Goal: Information Seeking & Learning: Learn about a topic

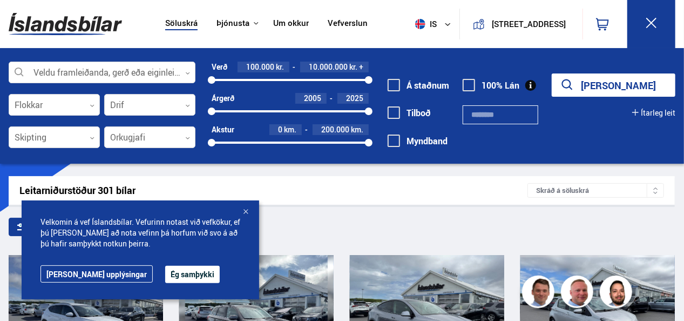
click at [477, 116] on input "text" at bounding box center [500, 114] width 75 height 19
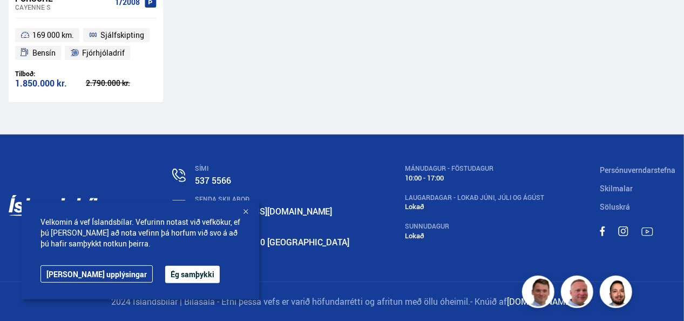
scroll to position [109, 0]
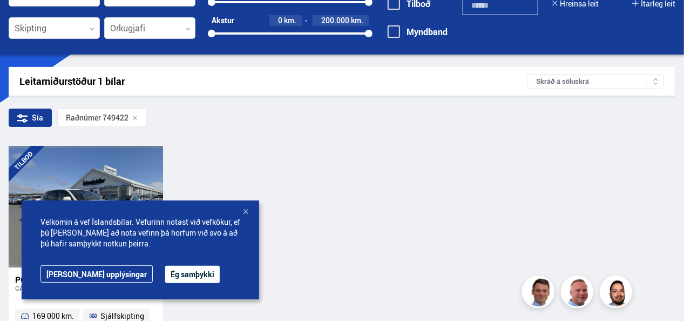
type input "******"
click at [246, 209] on div at bounding box center [245, 212] width 11 height 11
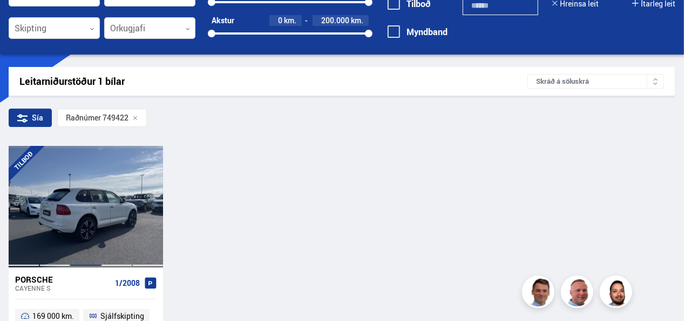
click at [79, 222] on div at bounding box center [85, 206] width 31 height 121
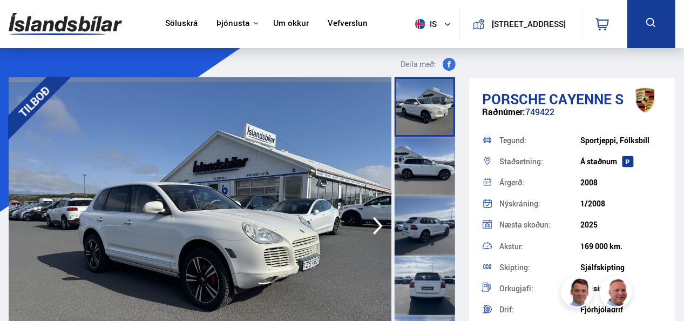
click at [79, 222] on img at bounding box center [200, 225] width 383 height 297
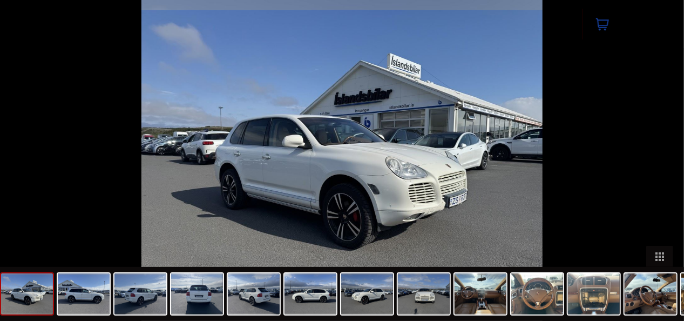
click at [79, 222] on div at bounding box center [342, 160] width 684 height 321
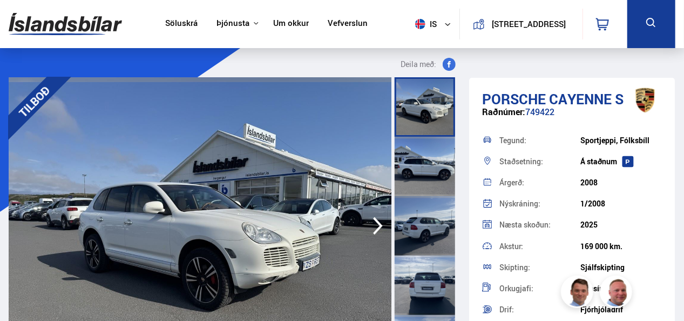
click at [350, 255] on img at bounding box center [200, 225] width 383 height 297
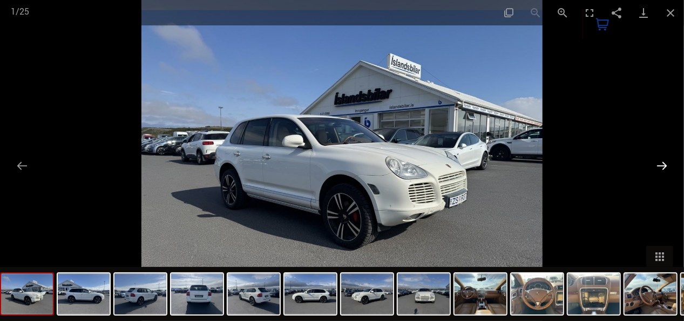
click at [658, 162] on button "Next slide" at bounding box center [661, 165] width 23 height 21
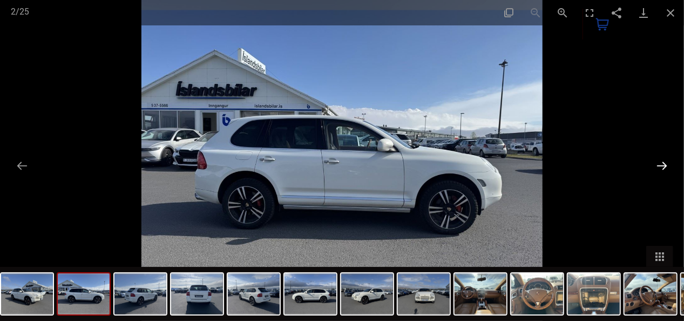
click at [658, 162] on button "Next slide" at bounding box center [661, 165] width 23 height 21
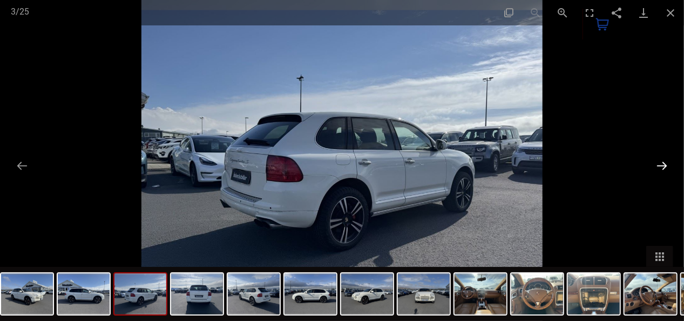
click at [658, 162] on button "Next slide" at bounding box center [661, 165] width 23 height 21
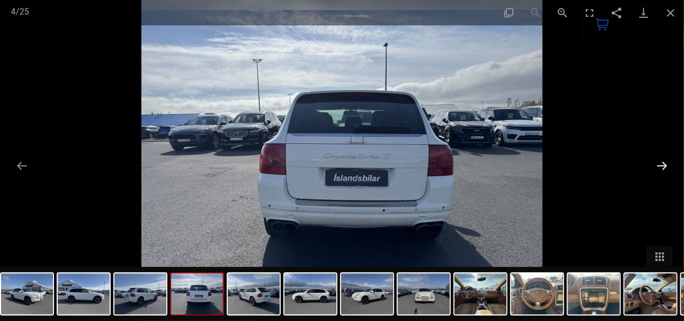
click at [658, 162] on button "Next slide" at bounding box center [661, 165] width 23 height 21
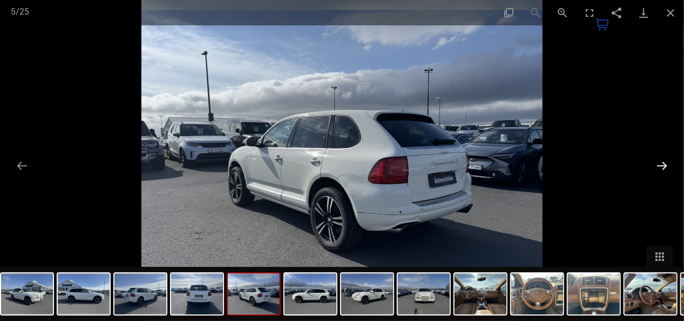
click at [658, 162] on button "Next slide" at bounding box center [661, 165] width 23 height 21
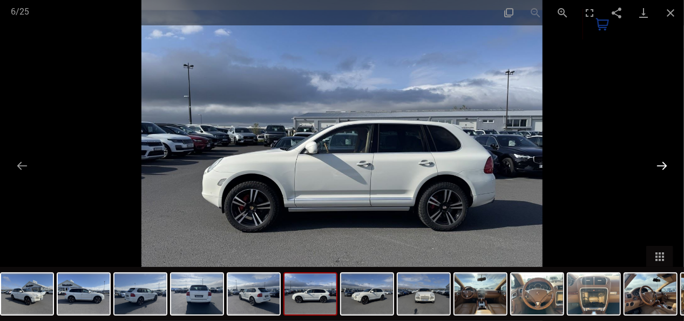
click at [658, 162] on button "Next slide" at bounding box center [661, 165] width 23 height 21
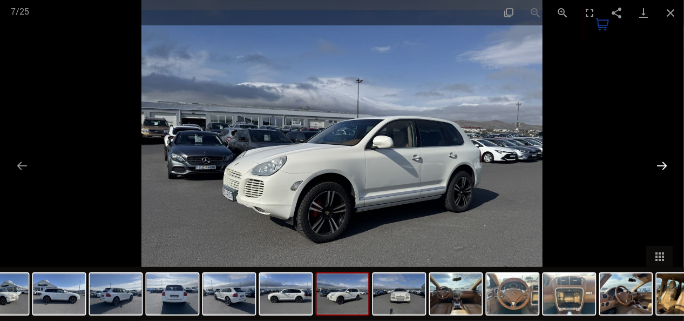
click at [658, 162] on button "Next slide" at bounding box center [661, 165] width 23 height 21
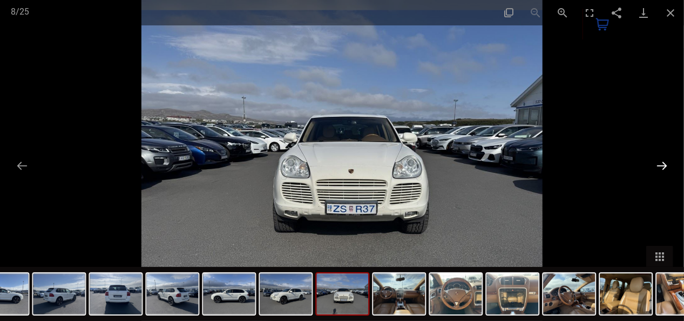
click at [658, 162] on button "Next slide" at bounding box center [661, 165] width 23 height 21
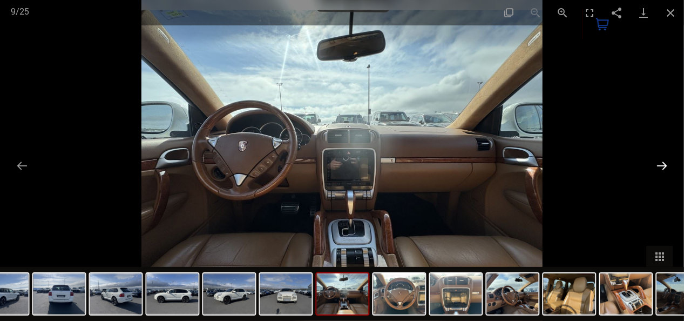
click at [658, 162] on button "Next slide" at bounding box center [661, 165] width 23 height 21
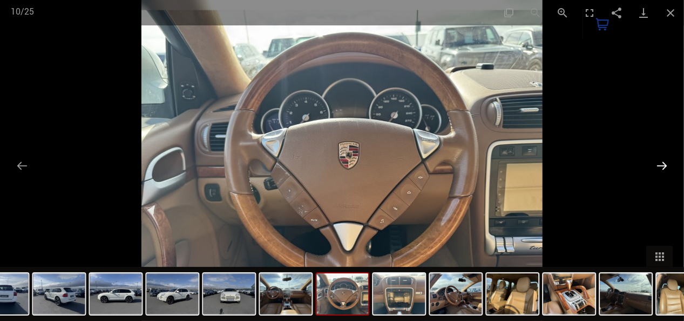
click at [658, 162] on button "Next slide" at bounding box center [661, 165] width 23 height 21
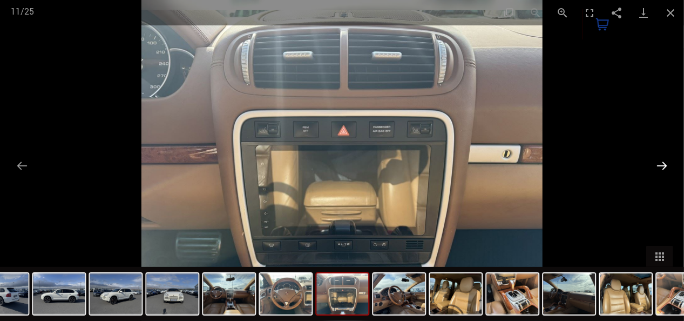
click at [658, 162] on button "Next slide" at bounding box center [661, 165] width 23 height 21
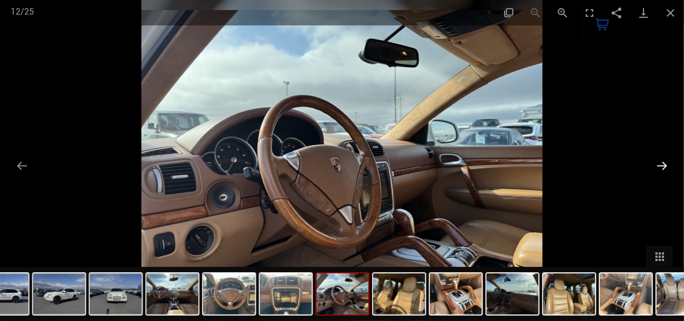
click at [658, 162] on button "Next slide" at bounding box center [661, 165] width 23 height 21
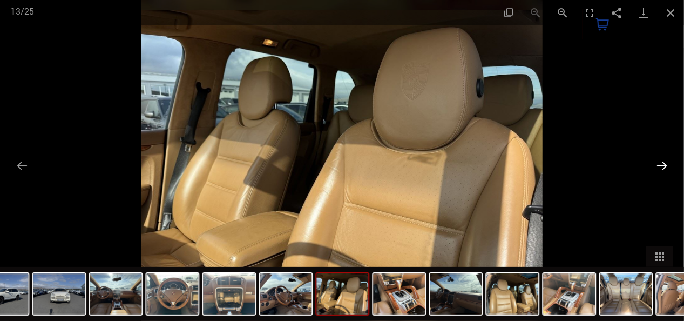
click at [658, 162] on button "Next slide" at bounding box center [661, 165] width 23 height 21
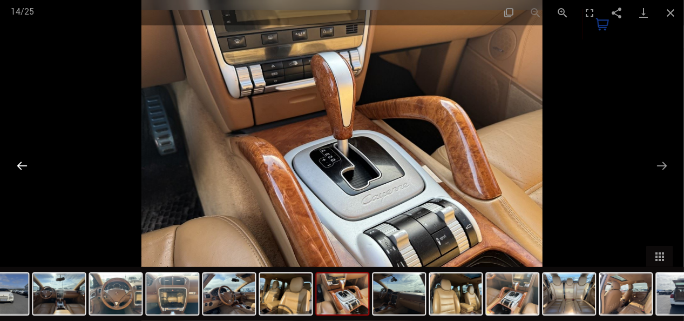
click at [23, 165] on button "Previous slide" at bounding box center [22, 165] width 23 height 21
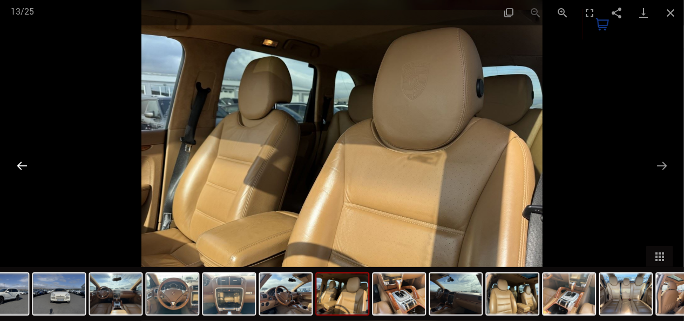
click at [23, 165] on button "Previous slide" at bounding box center [22, 165] width 23 height 21
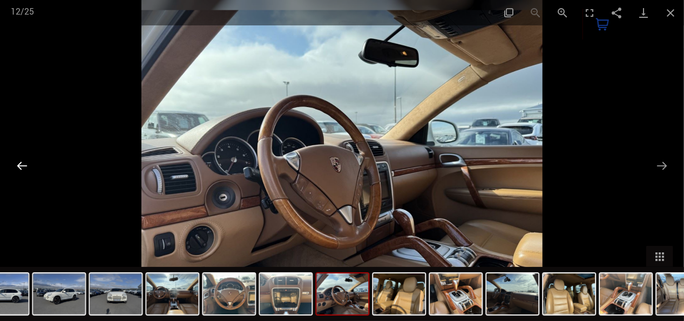
click at [23, 165] on button "Previous slide" at bounding box center [22, 165] width 23 height 21
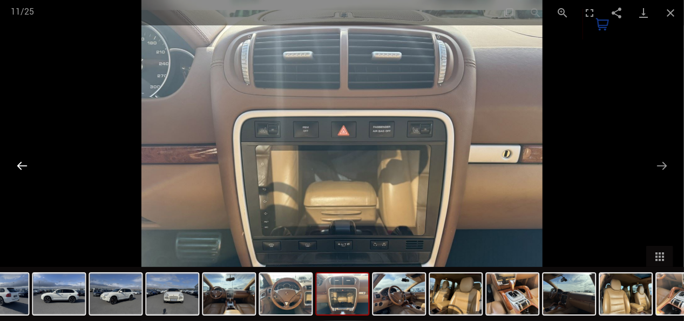
click at [23, 165] on button "Previous slide" at bounding box center [22, 165] width 23 height 21
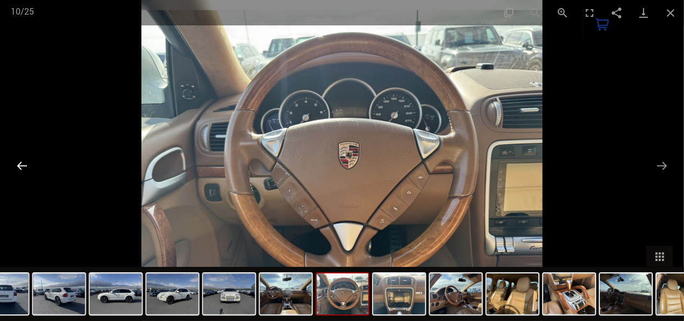
click at [23, 165] on button "Previous slide" at bounding box center [22, 165] width 23 height 21
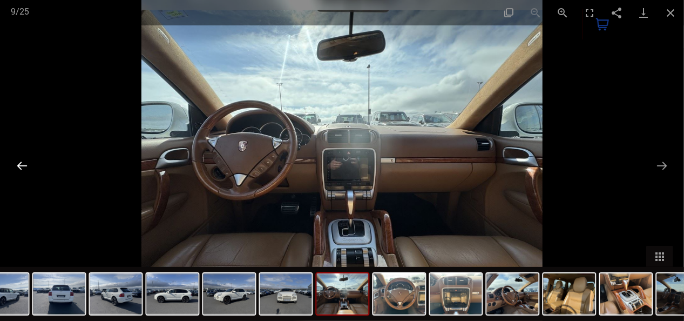
click at [23, 165] on button "Previous slide" at bounding box center [22, 165] width 23 height 21
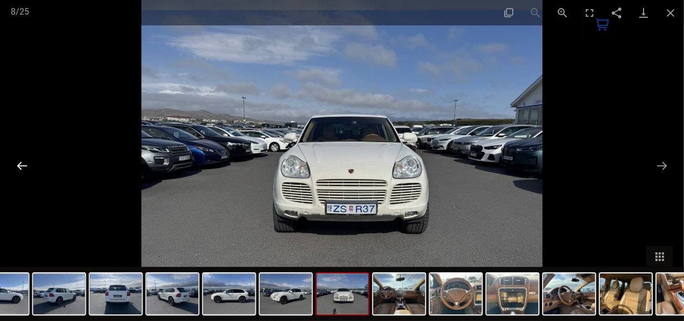
click at [23, 165] on button "Previous slide" at bounding box center [22, 165] width 23 height 21
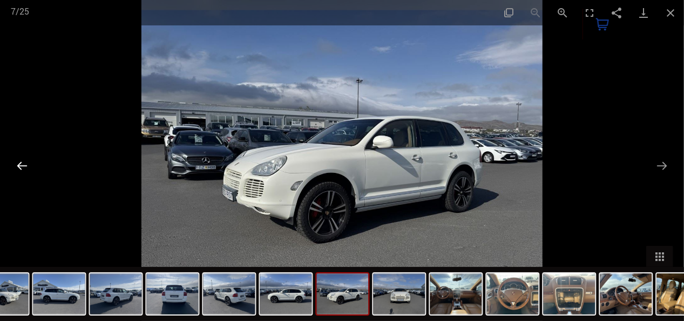
click at [23, 165] on button "Previous slide" at bounding box center [22, 165] width 23 height 21
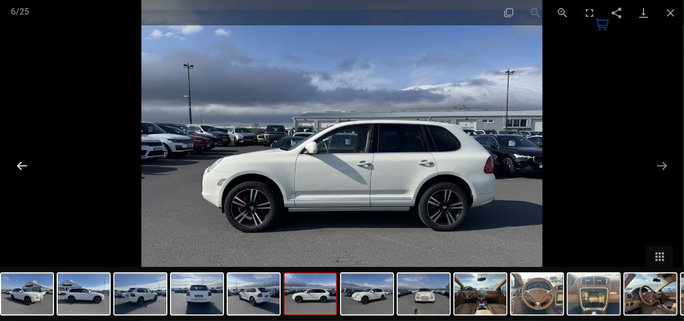
click at [23, 165] on button "Previous slide" at bounding box center [22, 165] width 23 height 21
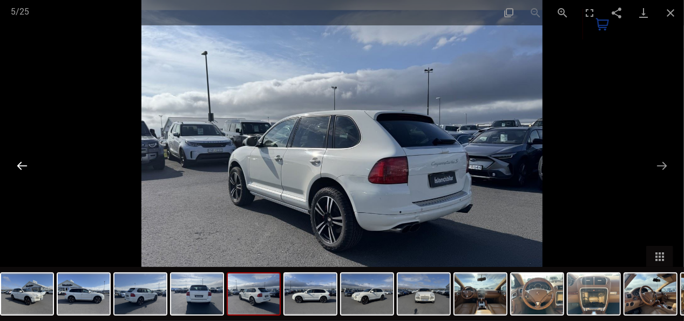
click at [23, 165] on button "Previous slide" at bounding box center [22, 165] width 23 height 21
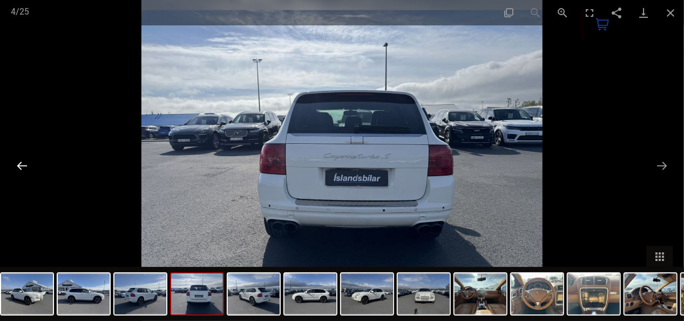
click at [23, 165] on button "Previous slide" at bounding box center [22, 165] width 23 height 21
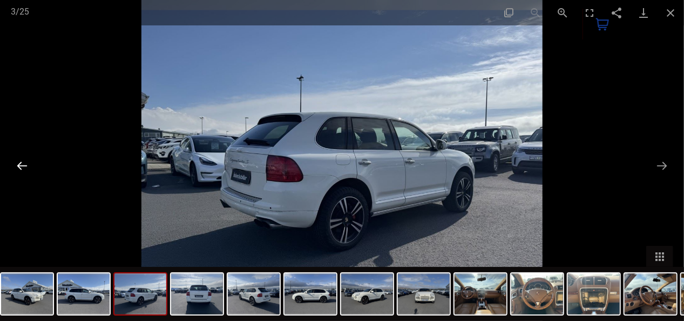
click at [23, 165] on button "Previous slide" at bounding box center [22, 165] width 23 height 21
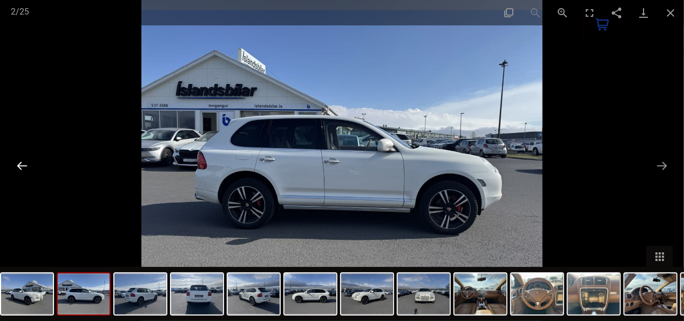
click at [23, 165] on button "Previous slide" at bounding box center [22, 165] width 23 height 21
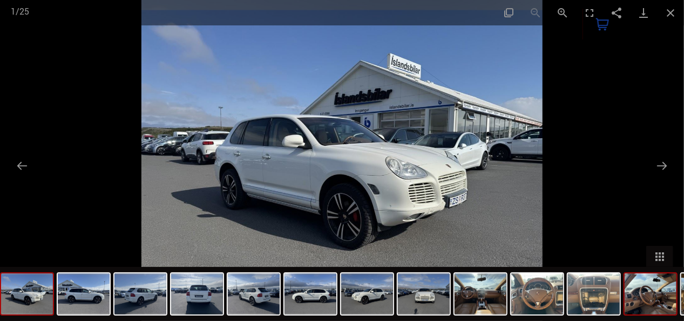
click at [647, 291] on img at bounding box center [650, 293] width 52 height 41
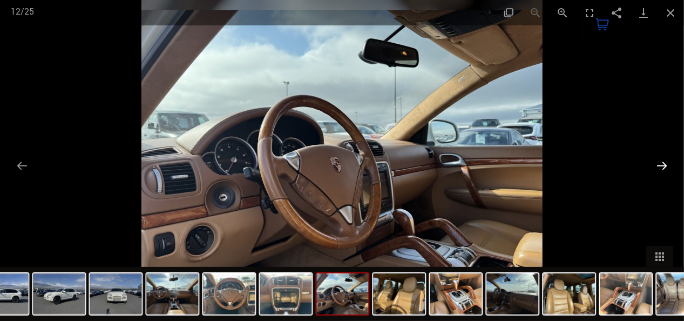
click at [662, 165] on button "Next slide" at bounding box center [661, 165] width 23 height 21
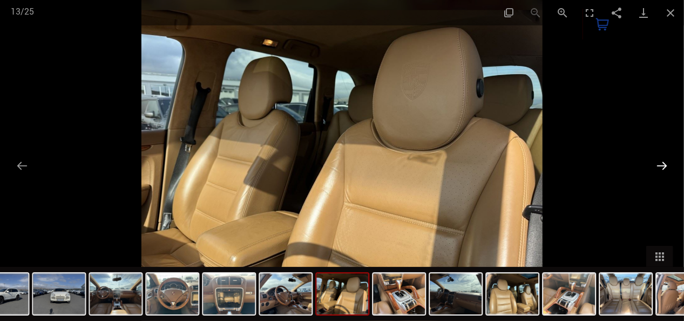
click at [662, 165] on button "Next slide" at bounding box center [661, 165] width 23 height 21
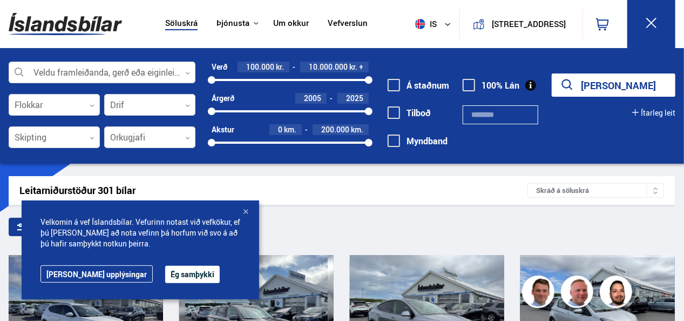
click at [477, 114] on input "text" at bounding box center [500, 114] width 75 height 19
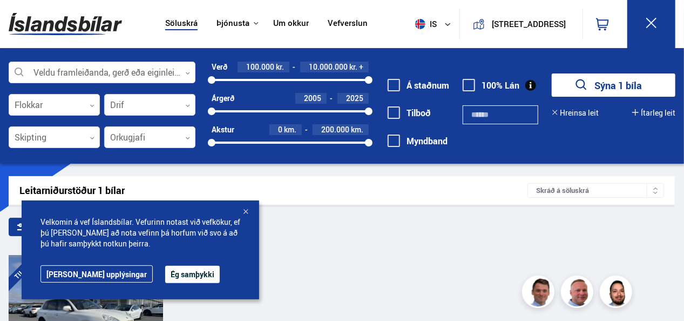
type input "******"
click at [244, 208] on div at bounding box center [245, 212] width 11 height 11
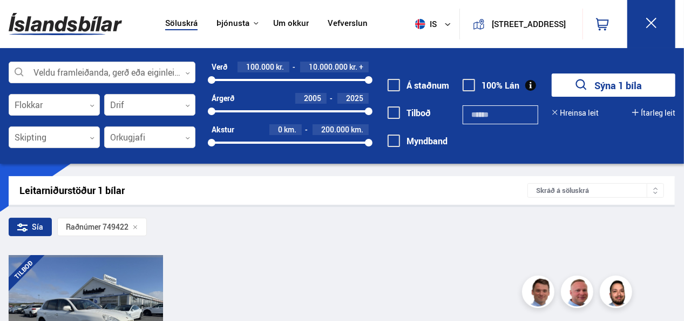
scroll to position [281, 0]
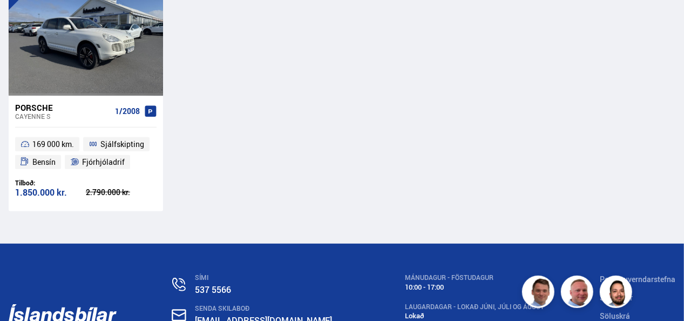
click at [45, 110] on div "Porsche" at bounding box center [63, 108] width 96 height 10
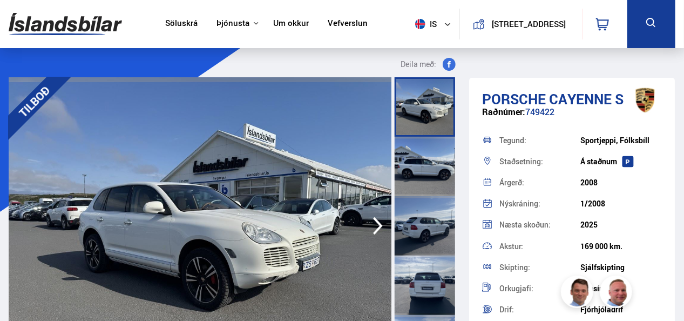
scroll to position [276, 0]
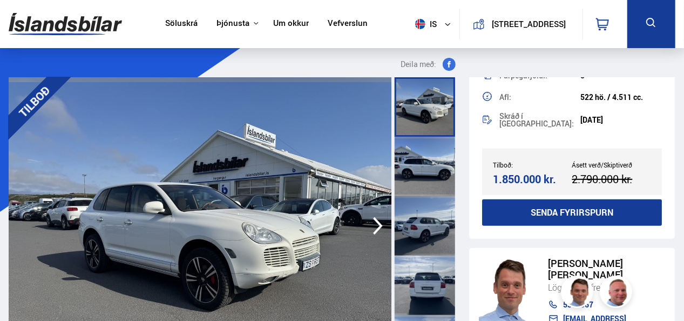
type input "******"
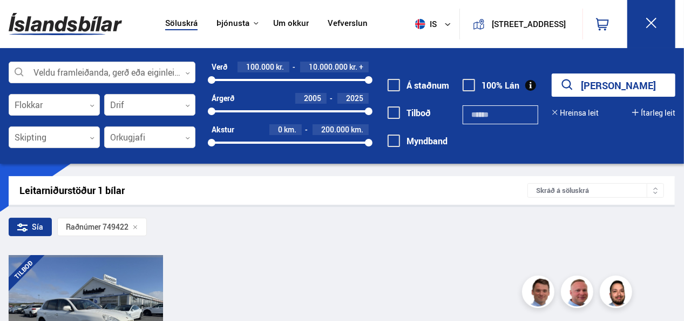
scroll to position [390, 0]
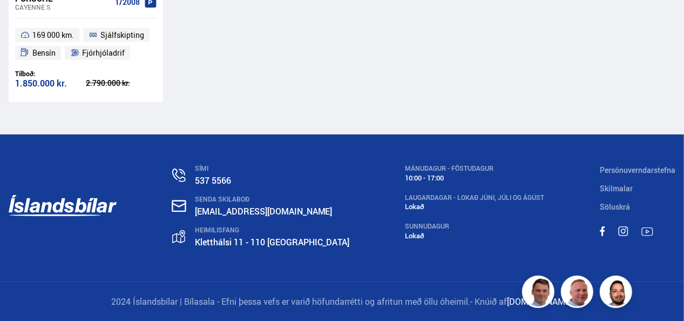
scroll to position [383, 0]
